Goal: Transaction & Acquisition: Subscribe to service/newsletter

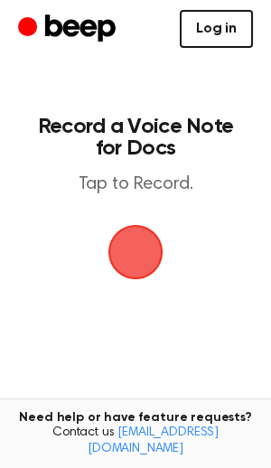
click at [182, 40] on link "Log in" at bounding box center [216, 29] width 73 height 38
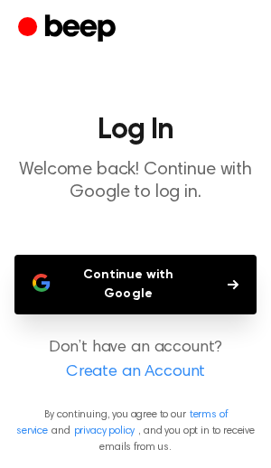
click at [110, 315] on button "Continue with Google" at bounding box center [135, 285] width 242 height 60
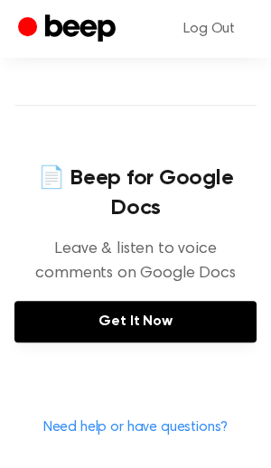
scroll to position [788, 0]
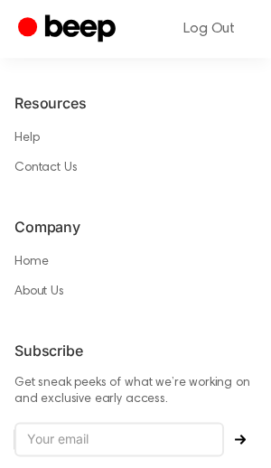
scroll to position [1524, 0]
